Goal: Task Accomplishment & Management: Use online tool/utility

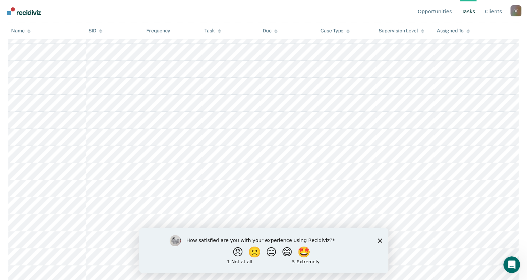
scroll to position [627, 0]
click at [381, 243] on div "How satisfied are you with your experience using Recidiviz? 😠 🙁 😑 😄 🤩 1 - Not a…" at bounding box center [263, 250] width 249 height 45
click at [380, 242] on icon "Close survey" at bounding box center [379, 240] width 4 height 4
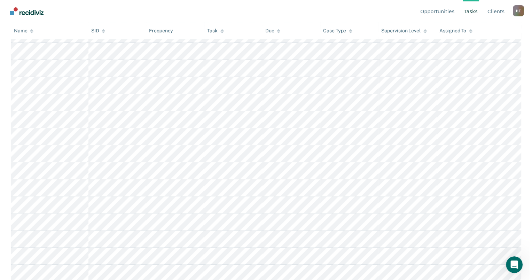
scroll to position [0, 0]
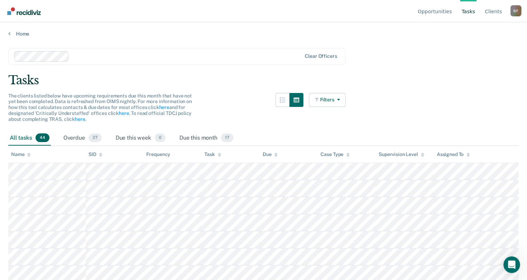
click at [468, 11] on link "Tasks" at bounding box center [468, 11] width 16 height 22
click at [429, 12] on link "Opportunities" at bounding box center [434, 11] width 37 height 22
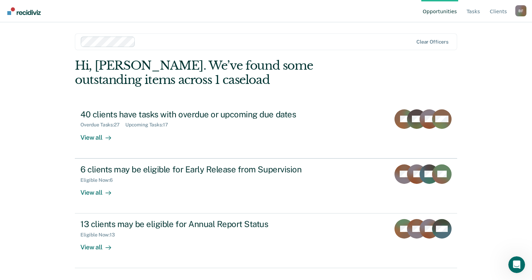
click at [531, 10] on div "Opportunities Tasks Client s [PERSON_NAME] Profile How it works Log Out" at bounding box center [266, 11] width 532 height 22
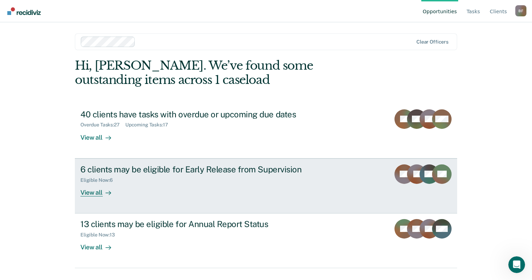
click at [100, 194] on div "View all" at bounding box center [99, 190] width 39 height 14
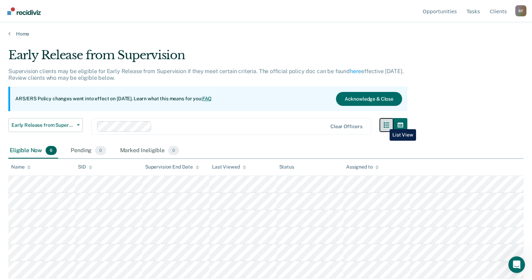
click at [384, 124] on icon "button" at bounding box center [387, 125] width 6 height 6
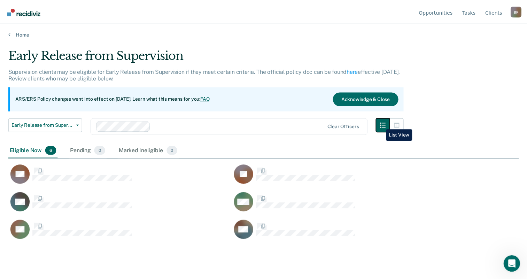
scroll to position [174, 510]
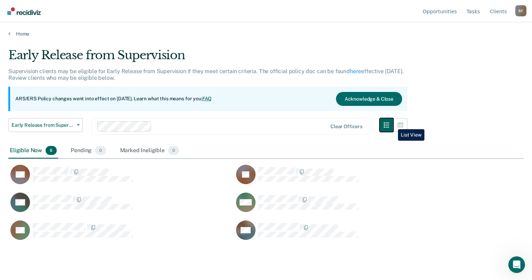
click at [393, 124] on button "button" at bounding box center [386, 125] width 14 height 14
click at [399, 123] on icon "button" at bounding box center [401, 125] width 6 height 5
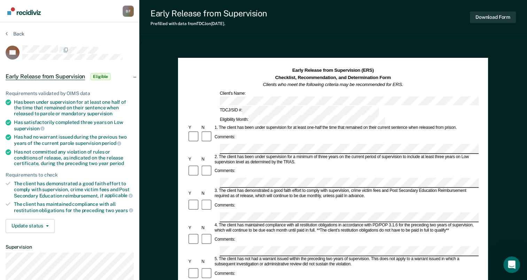
click at [131, 39] on div "Back" at bounding box center [70, 38] width 128 height 15
click at [79, 28] on section "Back BA Early Release from Supervision Eligible Requirements validated by OIMS …" at bounding box center [69, 191] width 139 height 338
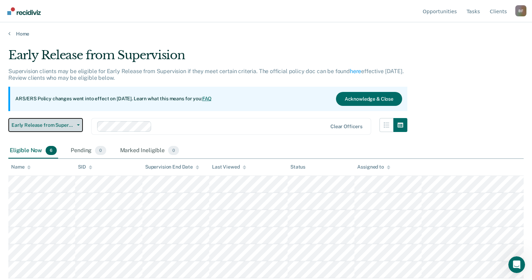
click at [78, 124] on icon "button" at bounding box center [78, 124] width 3 height 1
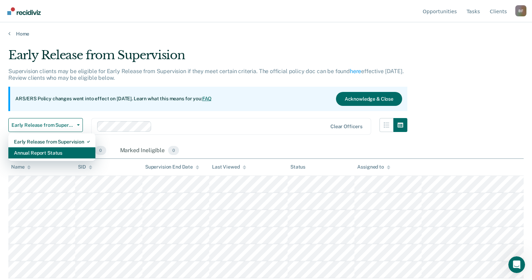
click at [63, 150] on div "Annual Report Status" at bounding box center [52, 152] width 76 height 11
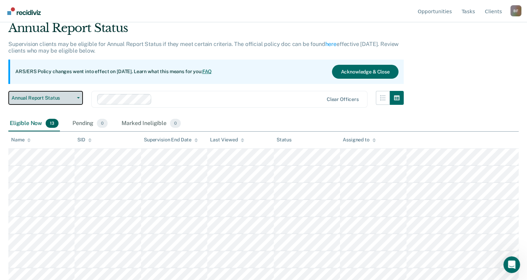
scroll to position [70, 0]
